Goal: Task Accomplishment & Management: Use online tool/utility

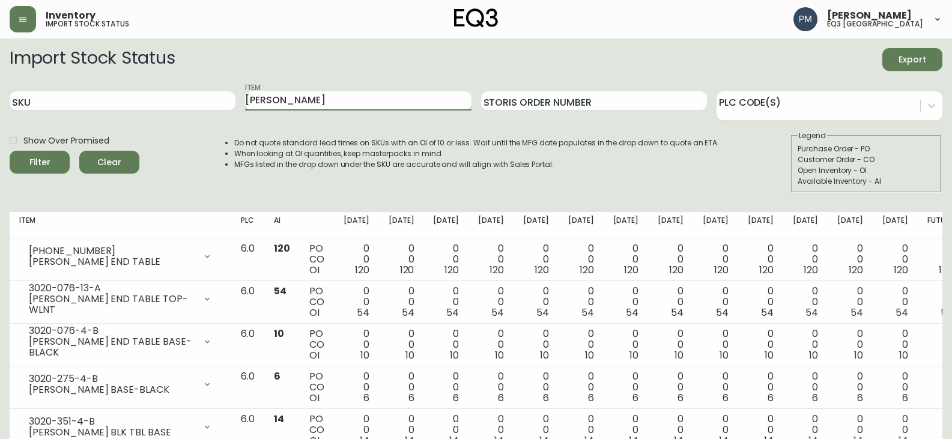
click at [303, 96] on input "[PERSON_NAME]" at bounding box center [358, 100] width 226 height 19
click at [304, 96] on input "[PERSON_NAME]" at bounding box center [358, 100] width 226 height 19
click at [10, 151] on button "Filter" at bounding box center [40, 162] width 60 height 23
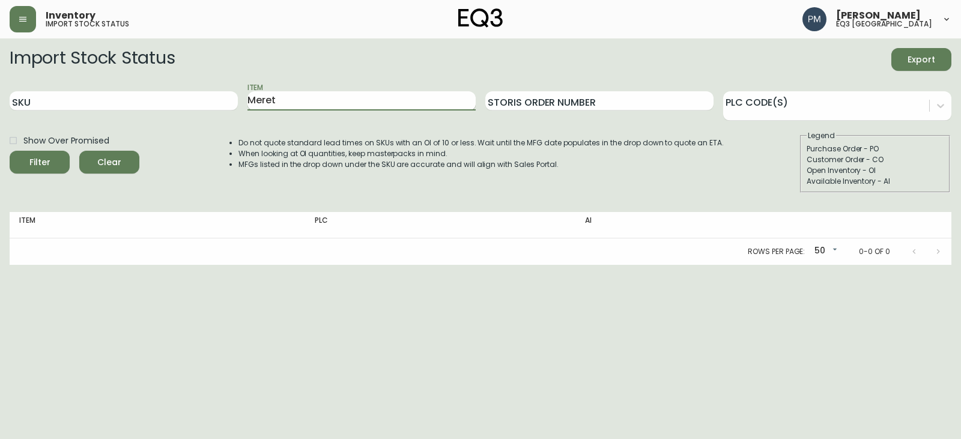
click at [10, 151] on button "Filter" at bounding box center [40, 162] width 60 height 23
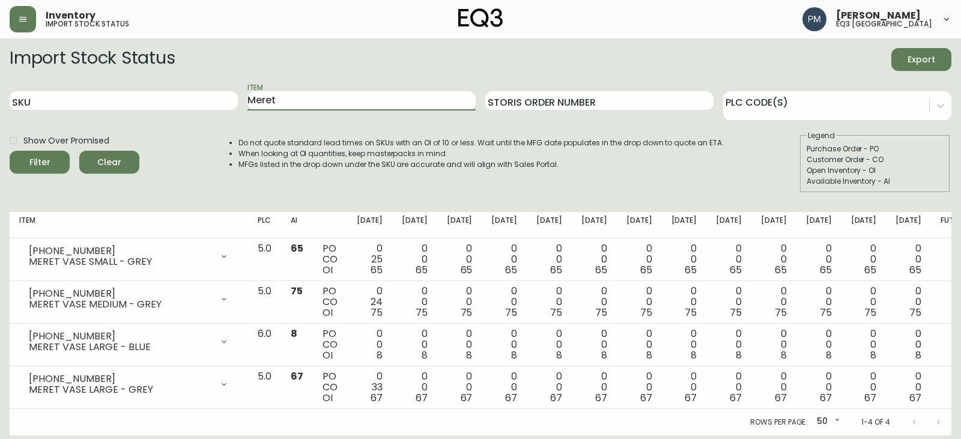
click at [291, 96] on input "Meret" at bounding box center [361, 100] width 228 height 19
type input "Wave"
click at [10, 151] on button "Filter" at bounding box center [40, 162] width 60 height 23
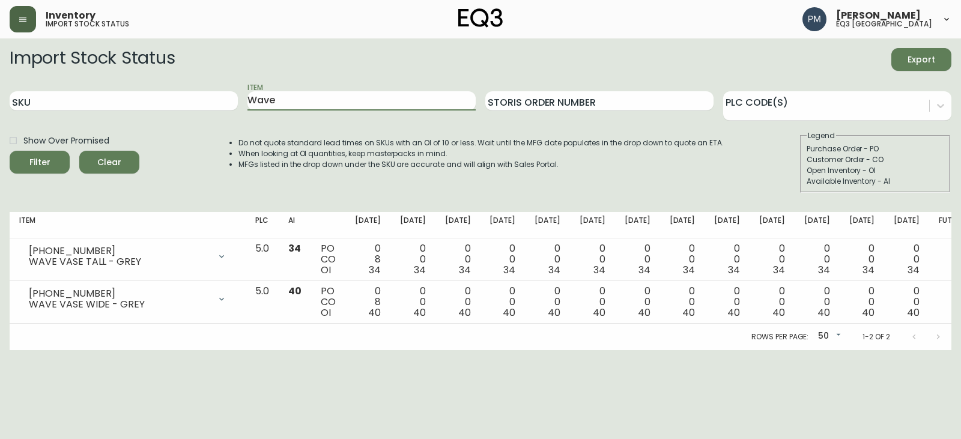
click at [20, 25] on button "button" at bounding box center [23, 19] width 26 height 26
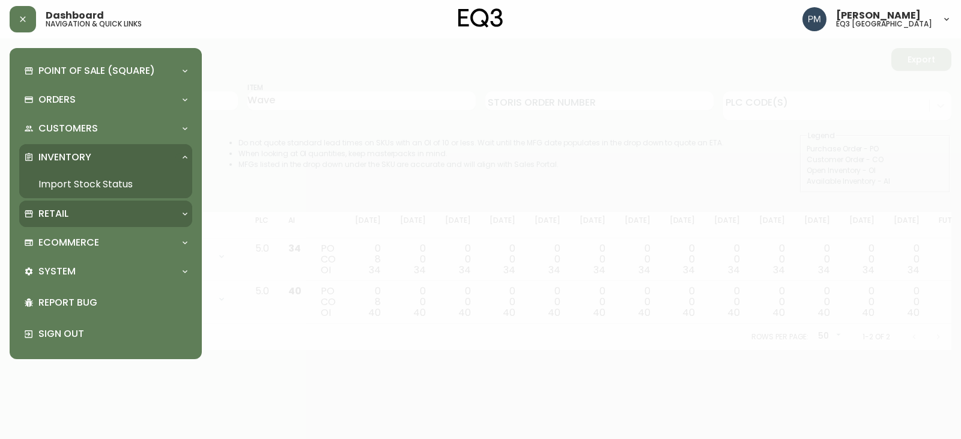
click at [64, 220] on p "Retail" at bounding box center [53, 213] width 30 height 13
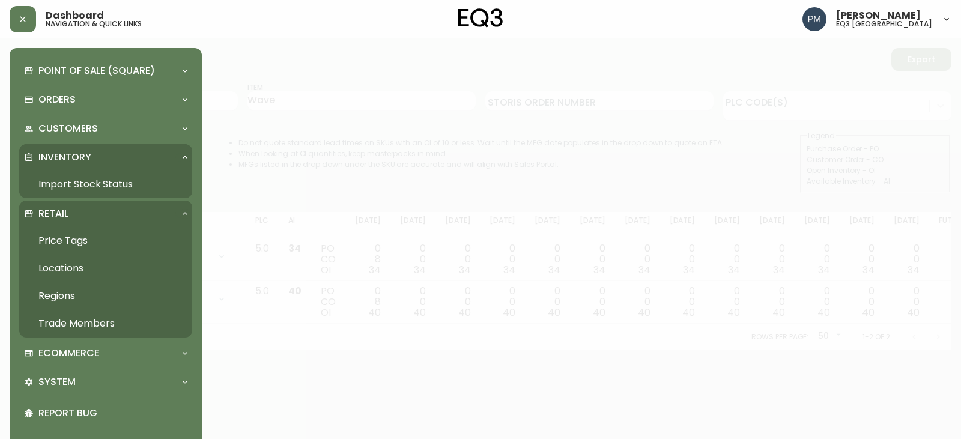
click at [61, 242] on link "Price Tags" at bounding box center [105, 241] width 173 height 28
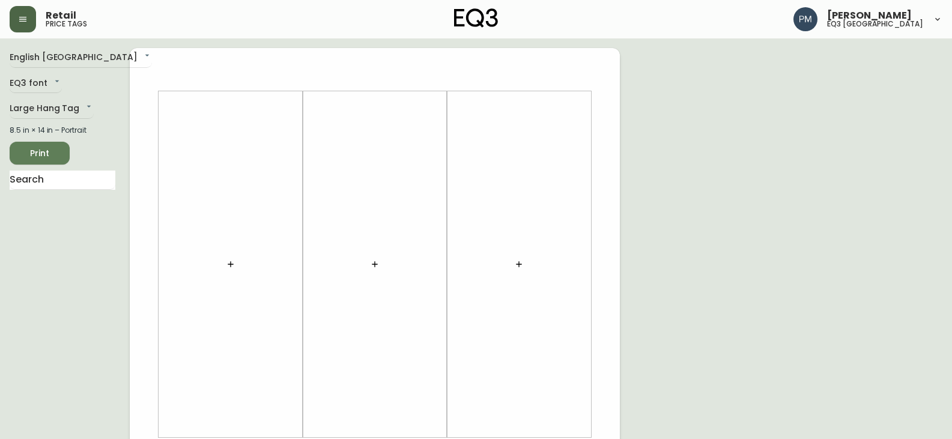
click at [27, 17] on icon "button" at bounding box center [23, 19] width 10 height 10
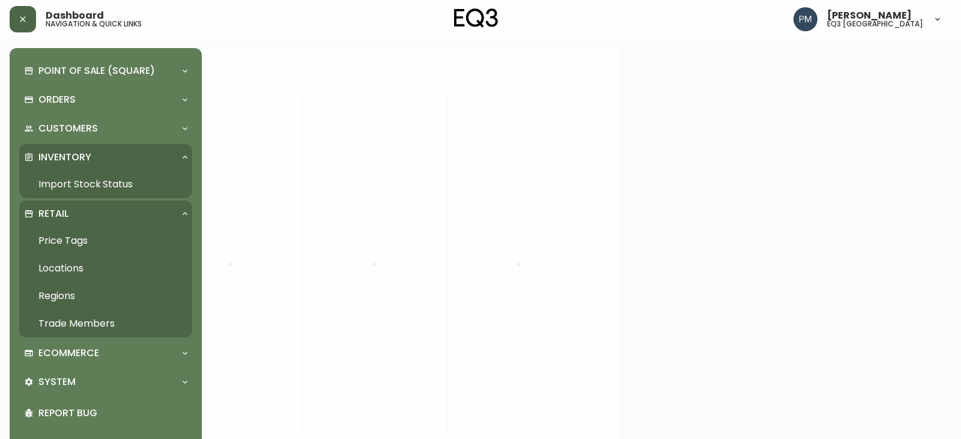
click at [61, 241] on link "Price Tags" at bounding box center [105, 241] width 173 height 28
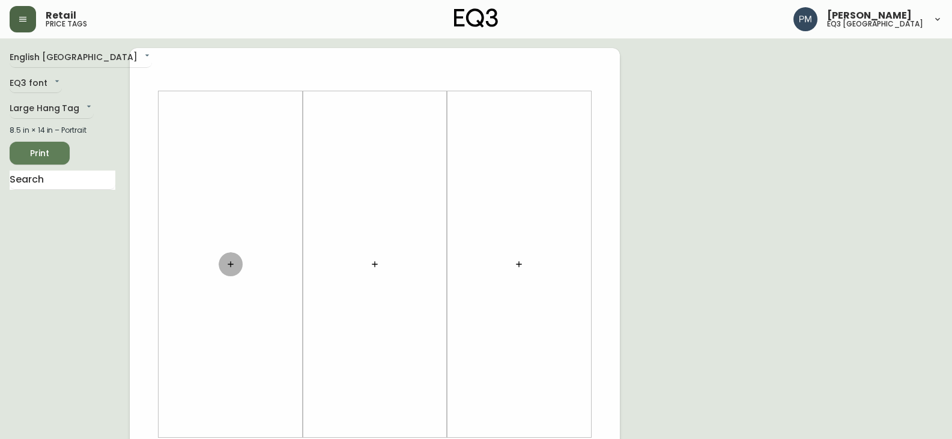
click at [232, 264] on icon "button" at bounding box center [231, 264] width 10 height 10
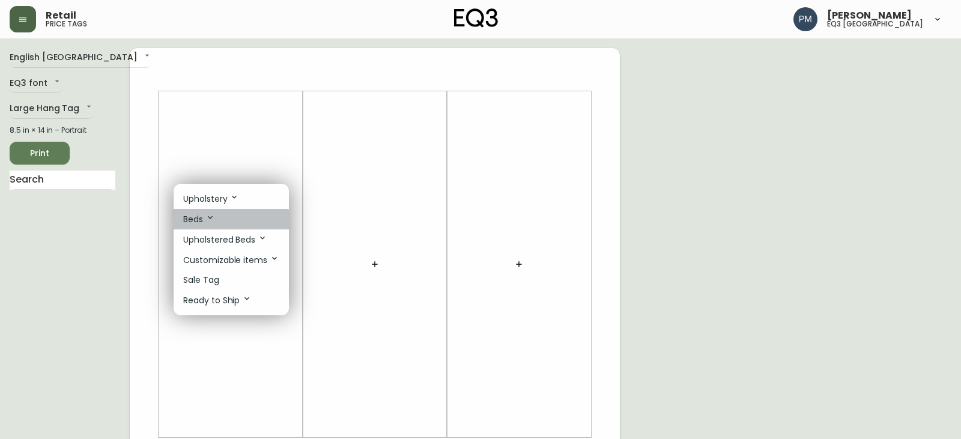
click at [201, 221] on p "Beds" at bounding box center [199, 219] width 32 height 13
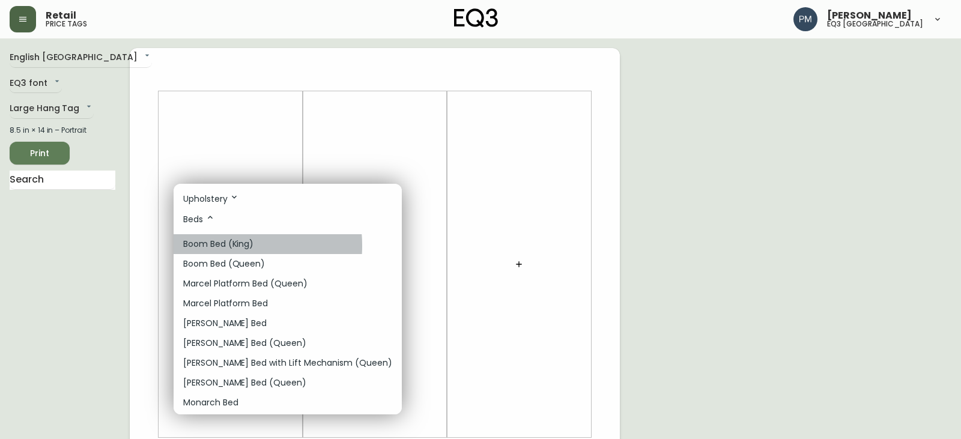
click at [217, 246] on p "Boom Bed (King)" at bounding box center [218, 244] width 70 height 13
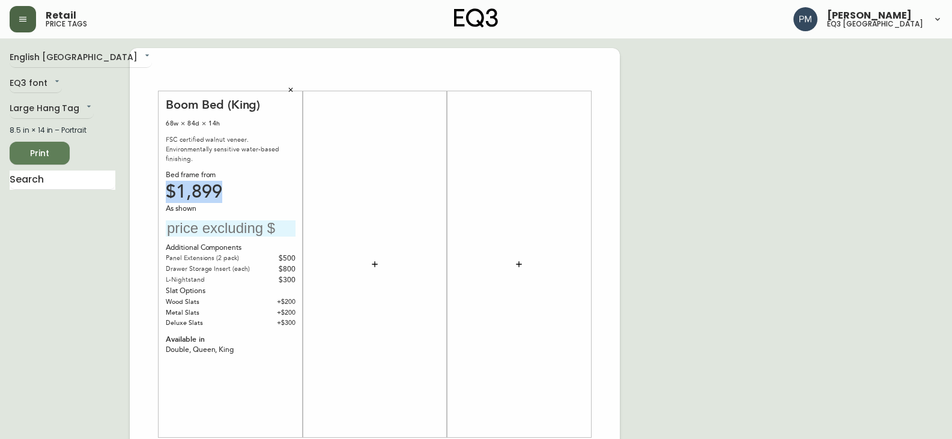
drag, startPoint x: 235, startPoint y: 183, endPoint x: 163, endPoint y: 180, distance: 71.6
click at [163, 180] on div "Boom Bed (King) 68w × 84d × 14h FSC certified walnut veneer. Environmentally se…" at bounding box center [231, 264] width 144 height 346
click at [255, 187] on div "$1,899" at bounding box center [231, 192] width 130 height 11
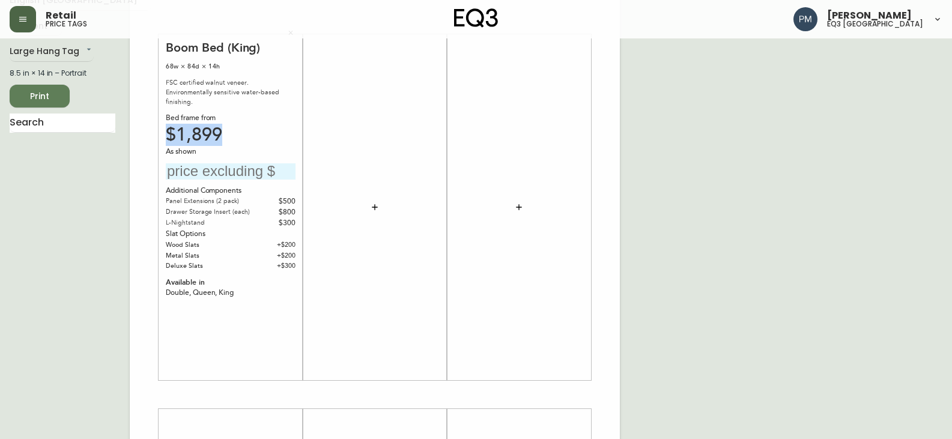
scroll to position [60, 0]
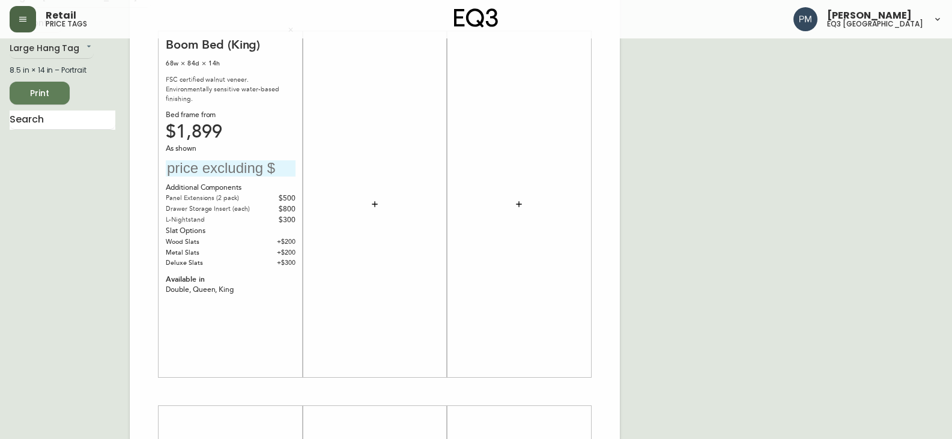
click at [231, 226] on div "Slat Options" at bounding box center [231, 231] width 130 height 11
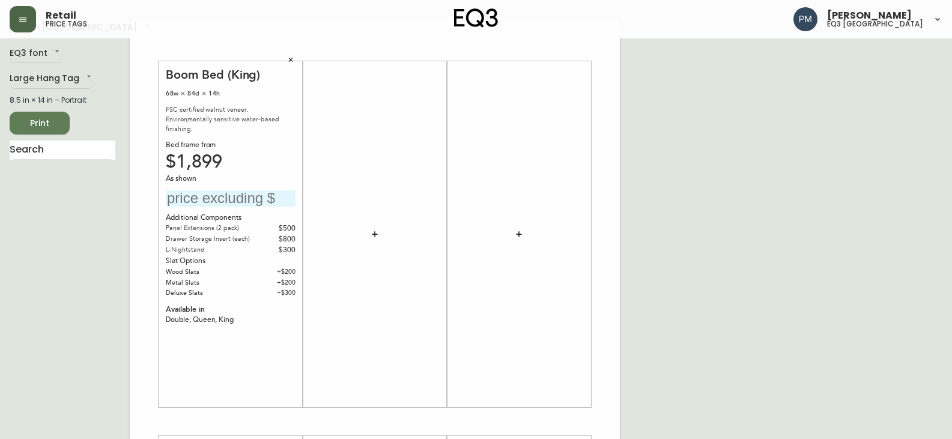
scroll to position [0, 0]
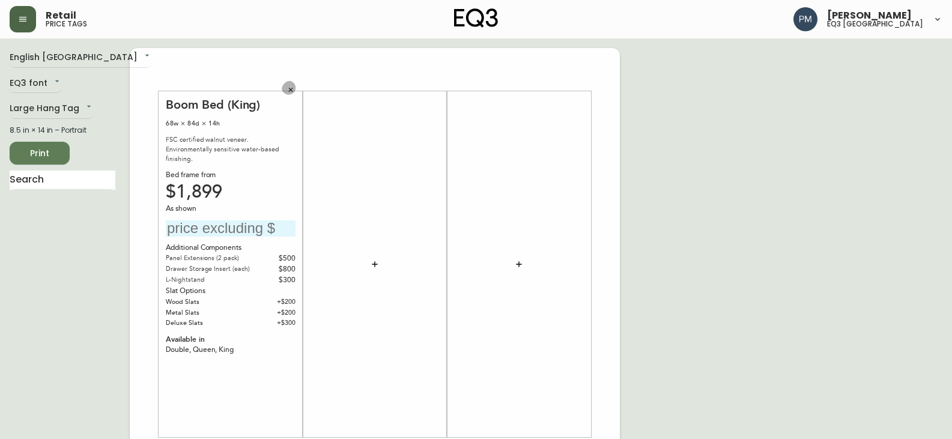
click at [290, 91] on icon "button" at bounding box center [290, 89] width 7 height 7
